Goal: Navigation & Orientation: Find specific page/section

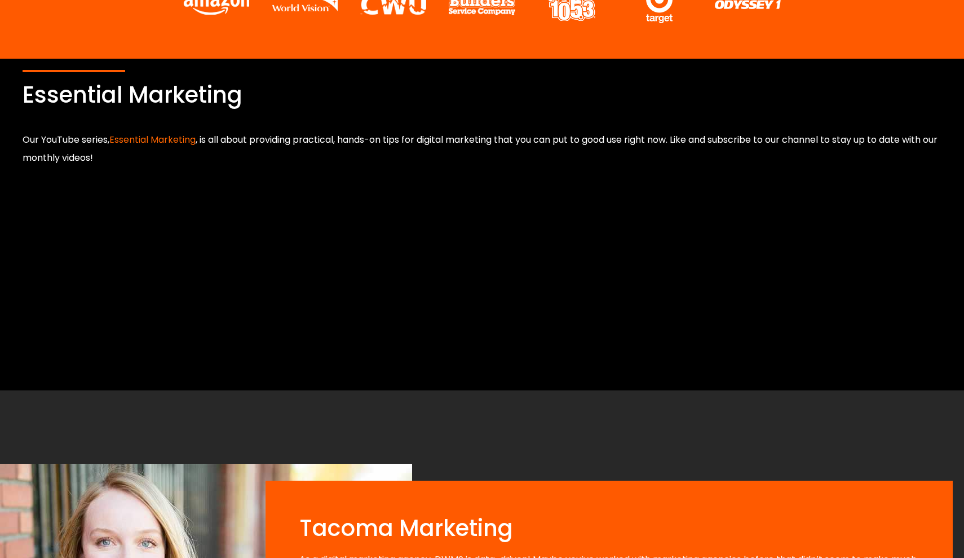
scroll to position [676, 0]
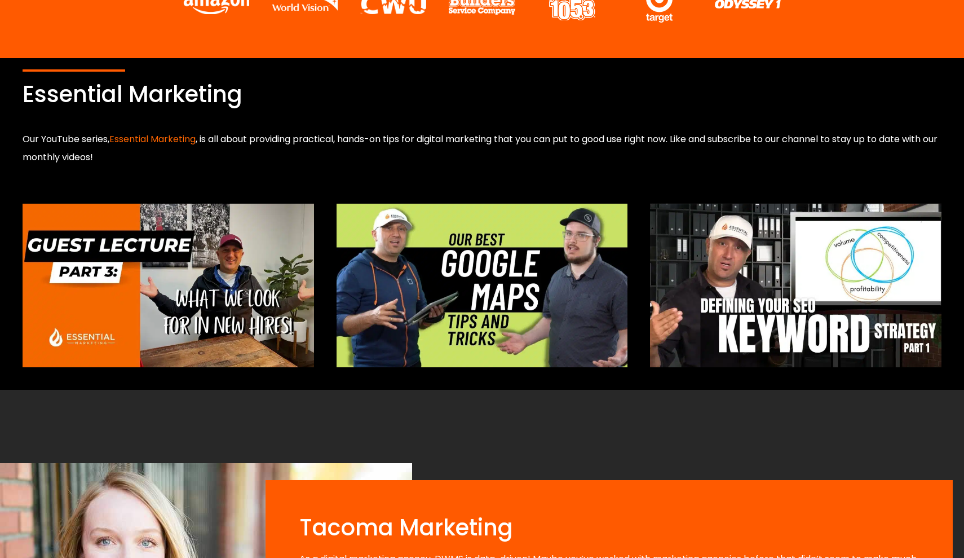
click at [578, 244] on img at bounding box center [483, 286] width 292 height 164
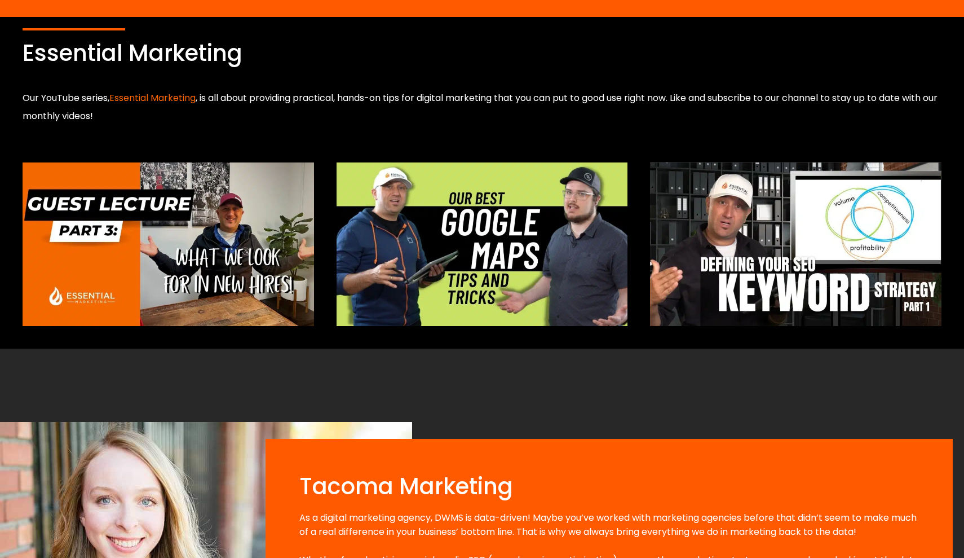
scroll to position [715, 0]
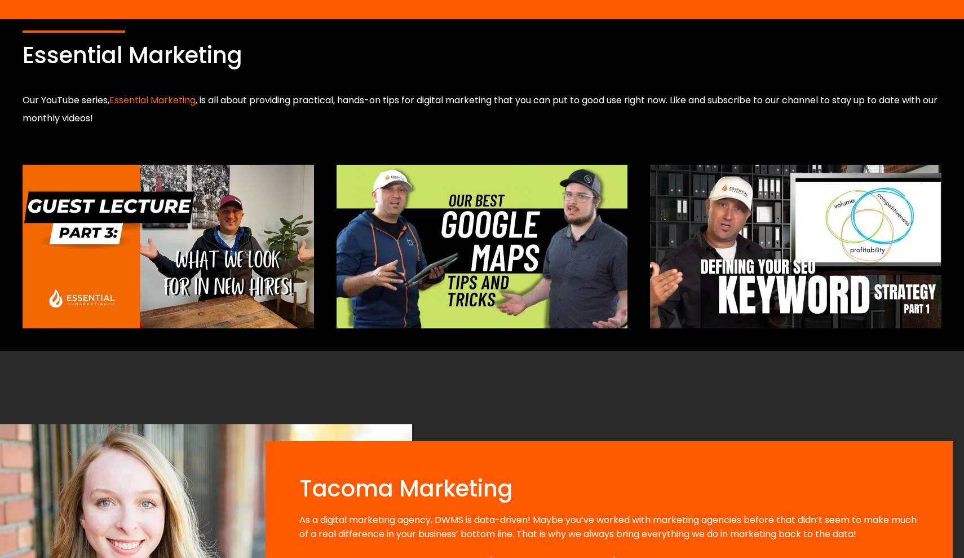
click at [241, 244] on img at bounding box center [169, 247] width 292 height 164
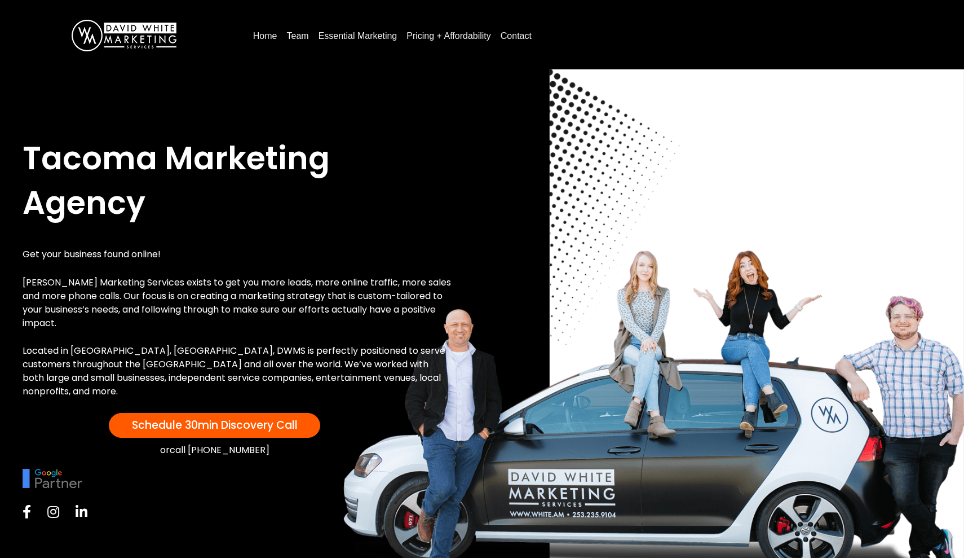
click at [438, 30] on link "Pricing + Affordability" at bounding box center [449, 36] width 94 height 18
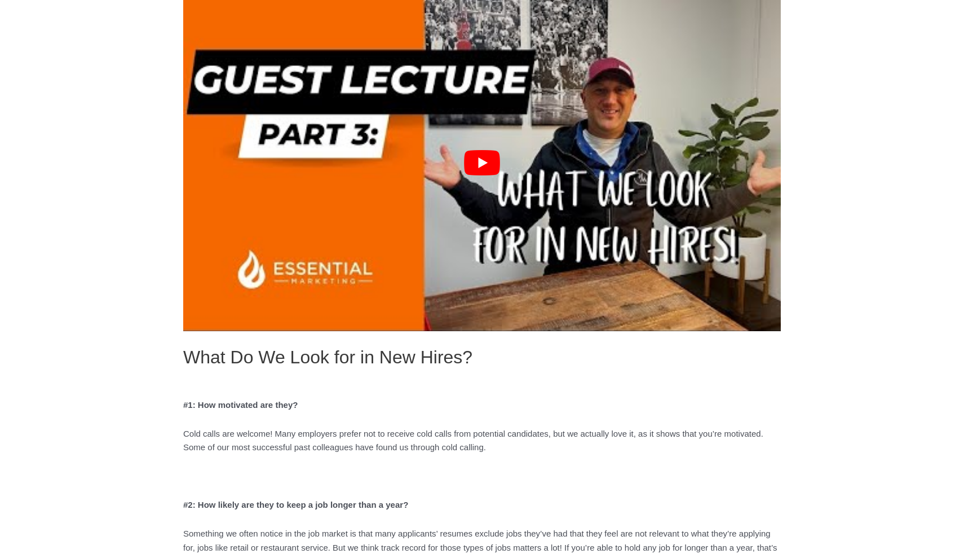
scroll to position [404, 0]
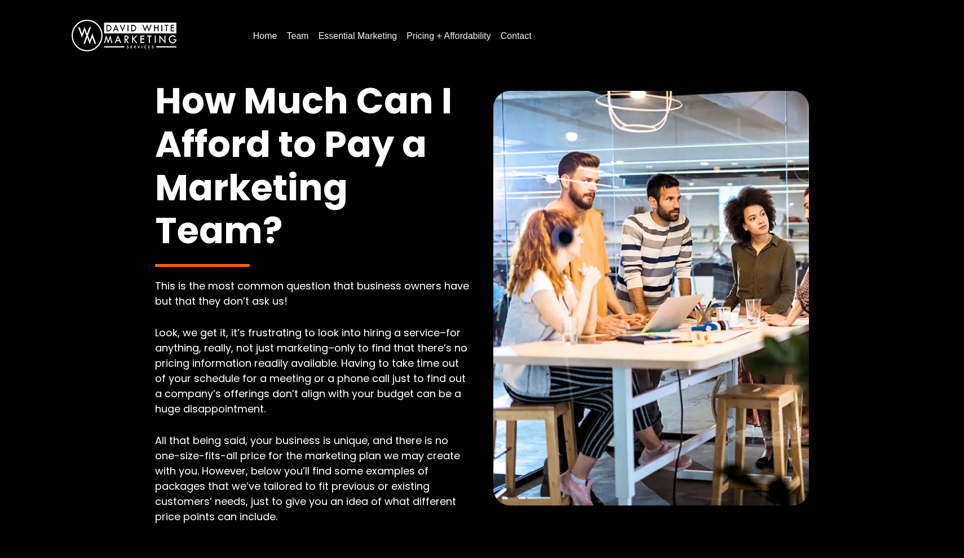
click at [378, 33] on link "Essential Marketing" at bounding box center [358, 36] width 88 height 18
